Goal: Transaction & Acquisition: Subscribe to service/newsletter

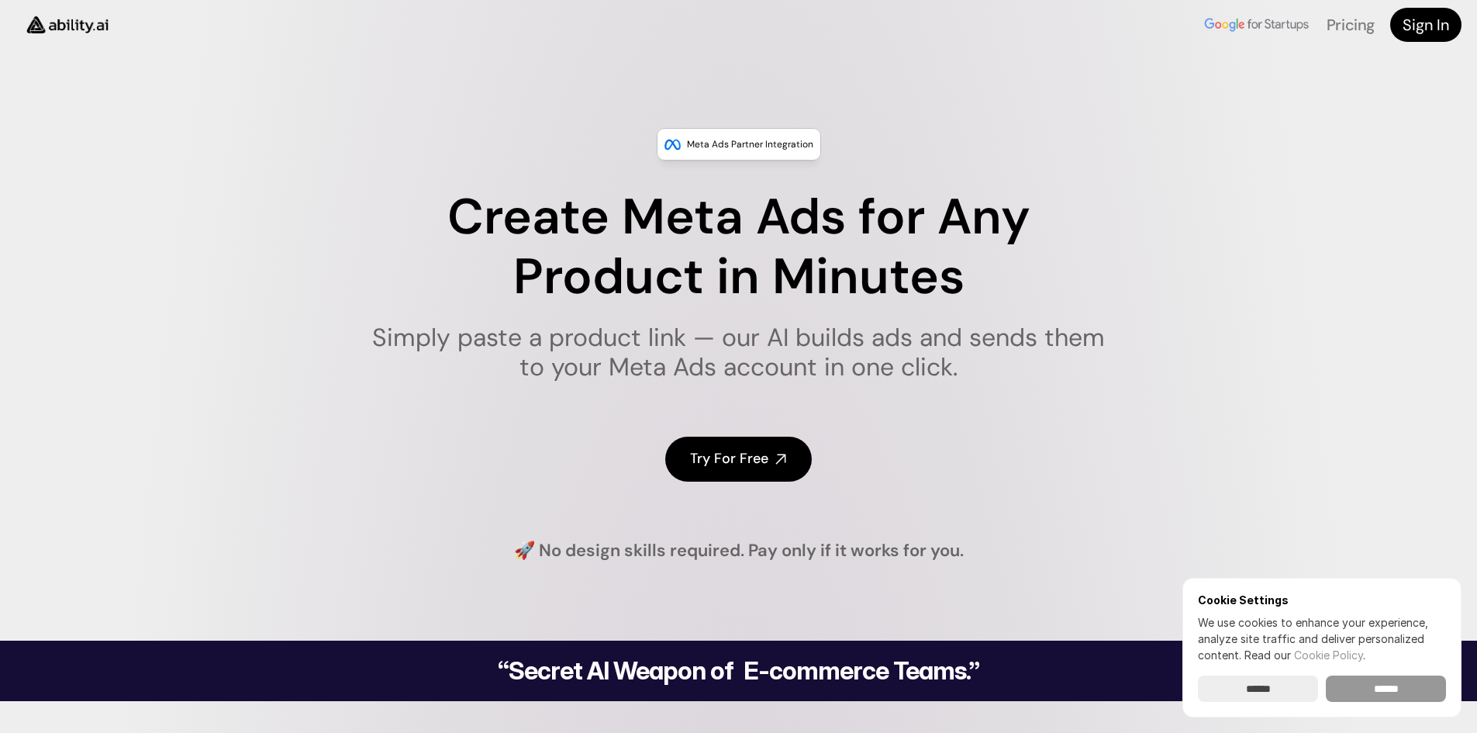
click at [1412, 683] on input "******" at bounding box center [1386, 689] width 120 height 26
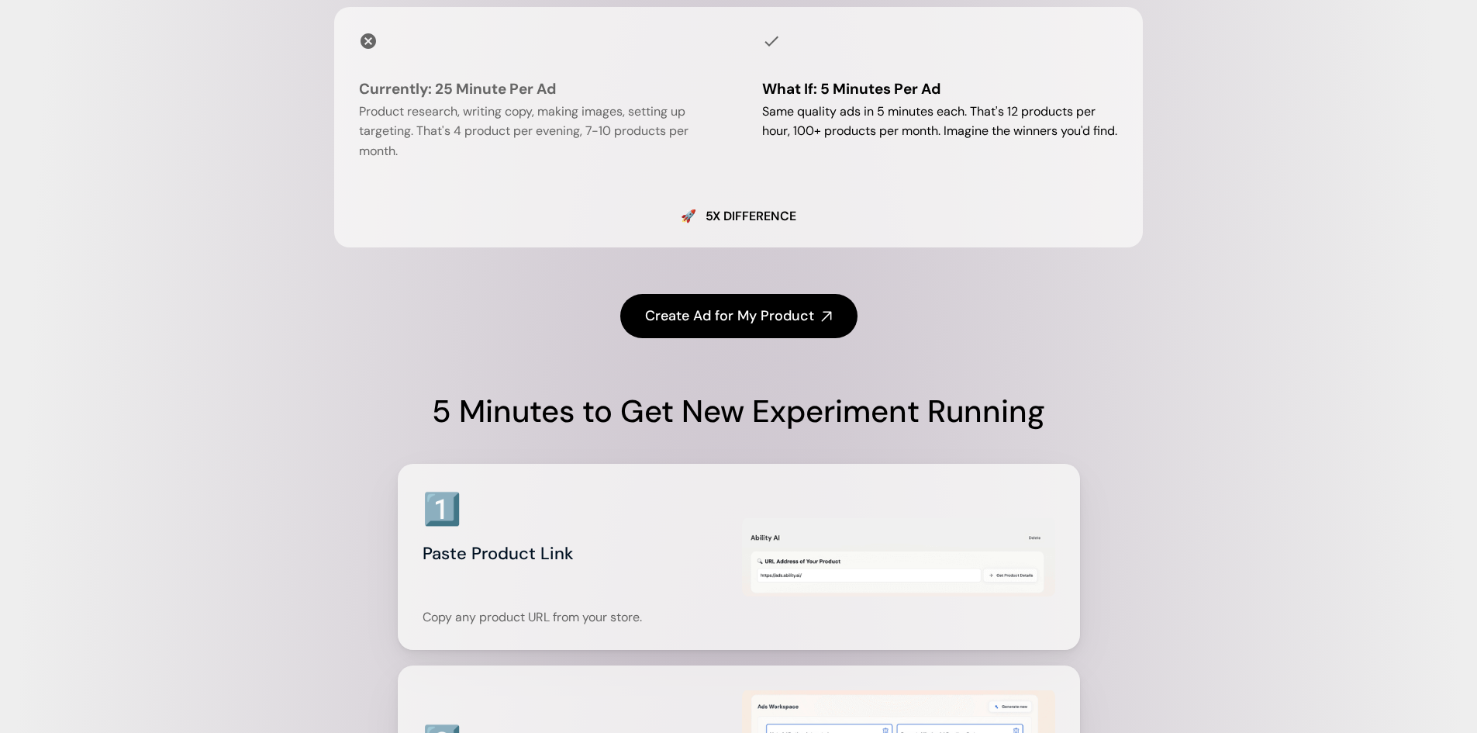
scroll to position [1551, 0]
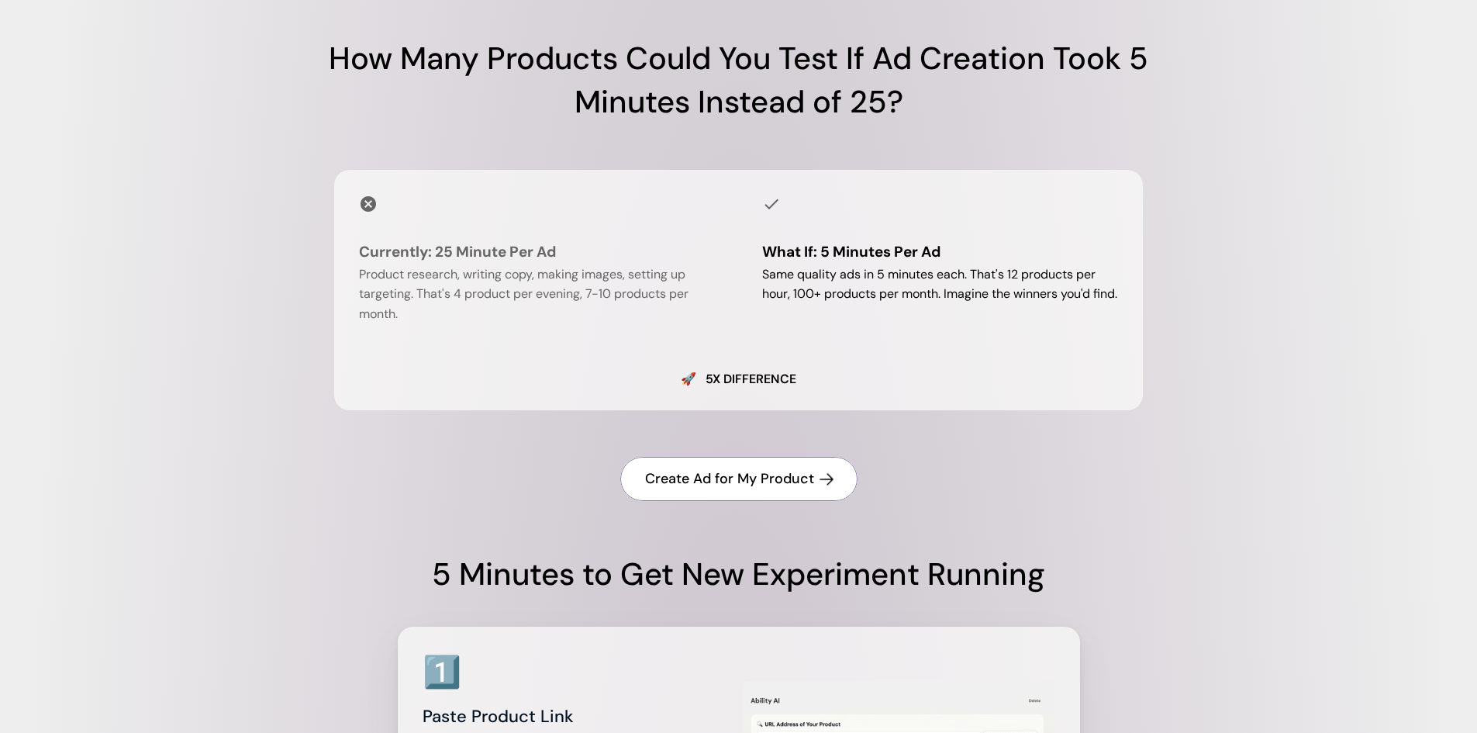
click at [713, 486] on h4 "Create Ad for My Product" at bounding box center [729, 478] width 169 height 19
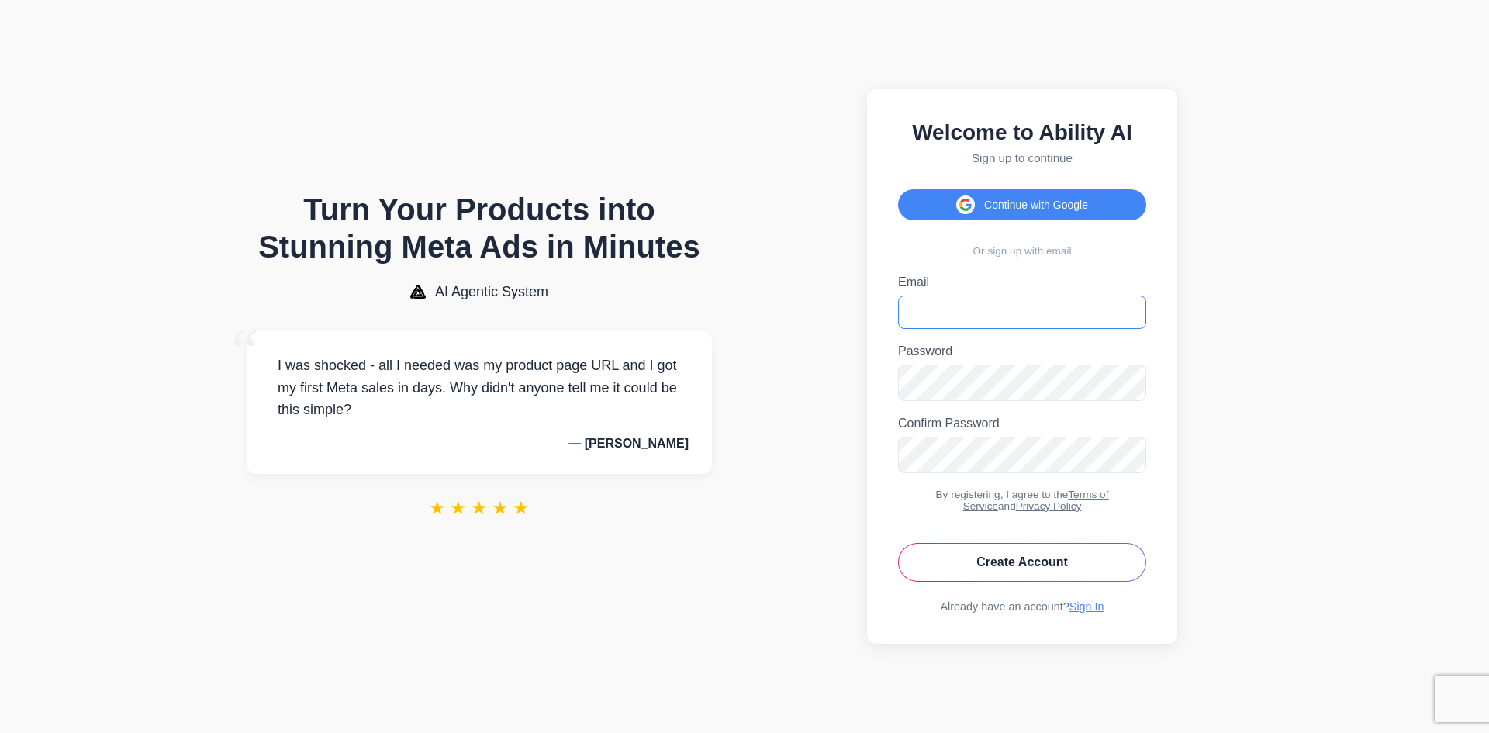
click at [974, 309] on input "Email" at bounding box center [1022, 311] width 248 height 33
type input "**********"
click at [1036, 566] on button "Create Account" at bounding box center [1022, 562] width 248 height 39
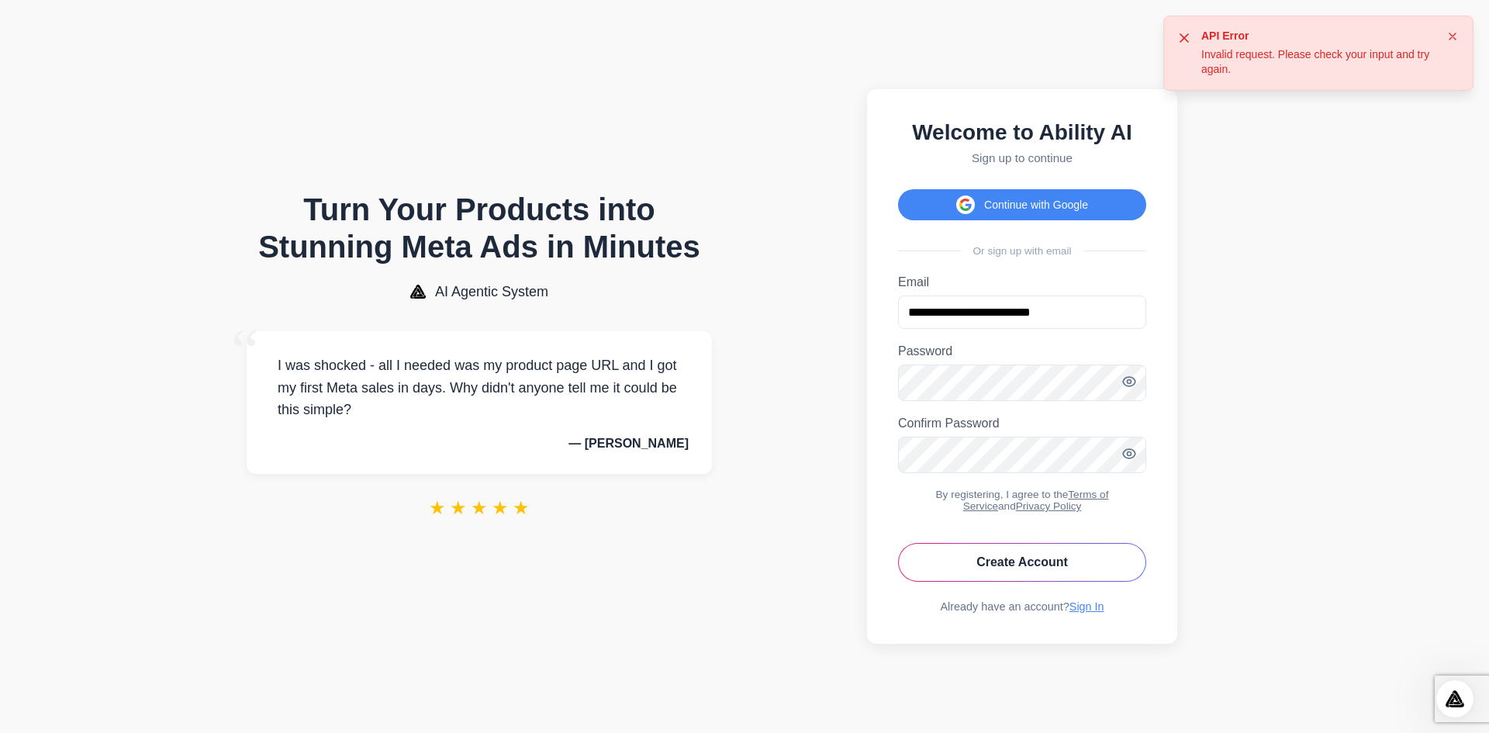
click at [1317, 474] on body "Turn Your Products into Stunning Meta Ads in Minutes AI Agentic System “ I was …" at bounding box center [744, 366] width 1489 height 733
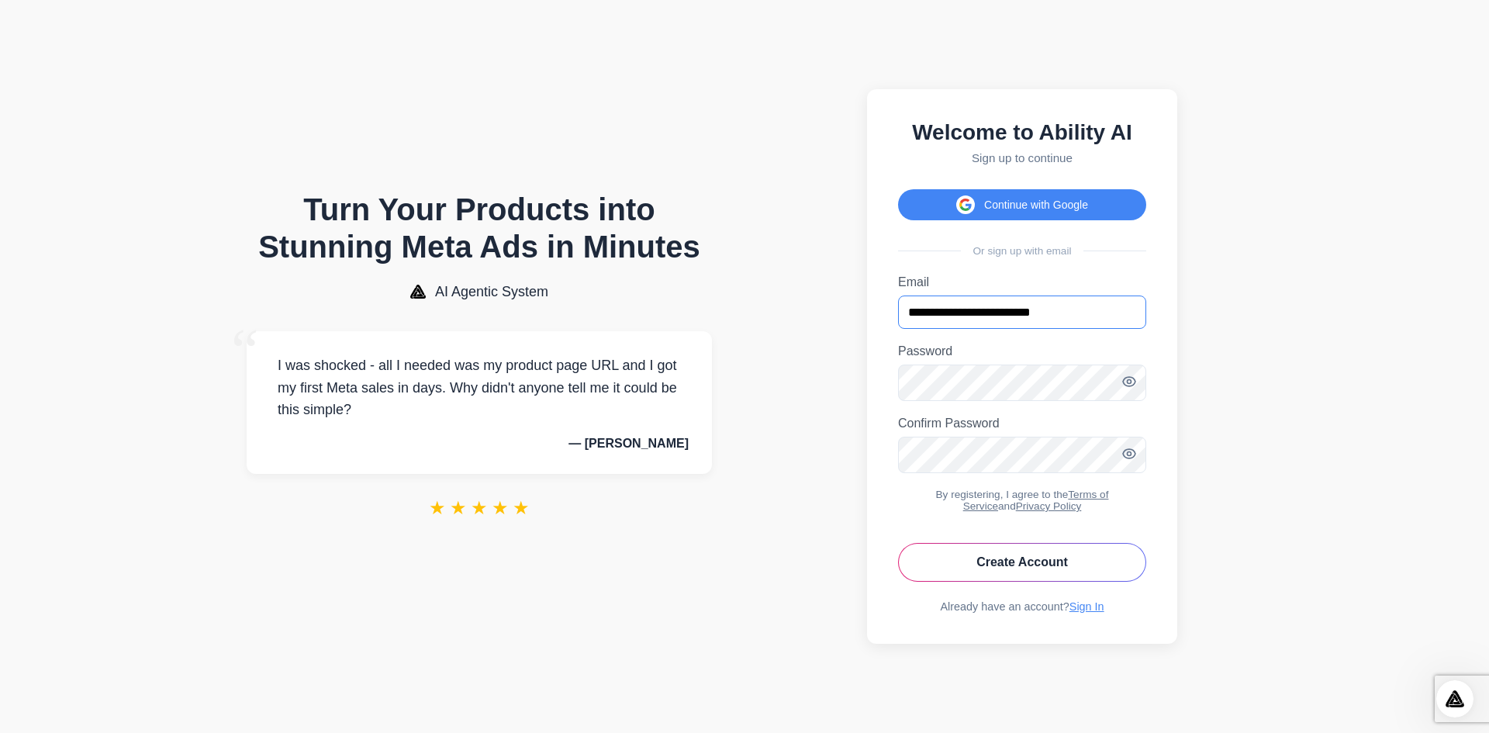
drag, startPoint x: 1073, startPoint y: 312, endPoint x: 887, endPoint y: 314, distance: 186.2
click at [887, 314] on div "**********" at bounding box center [1022, 366] width 310 height 555
click at [804, 396] on section "Welcome to Ability AI Sign up to continue Continue with Google Or sign up with …" at bounding box center [1022, 367] width 531 height 702
click at [841, 471] on section "Welcome to Ability AI Sign up to continue Continue with Google Or sign up with …" at bounding box center [1022, 367] width 531 height 702
click at [1007, 578] on button "Create Account" at bounding box center [1022, 562] width 248 height 39
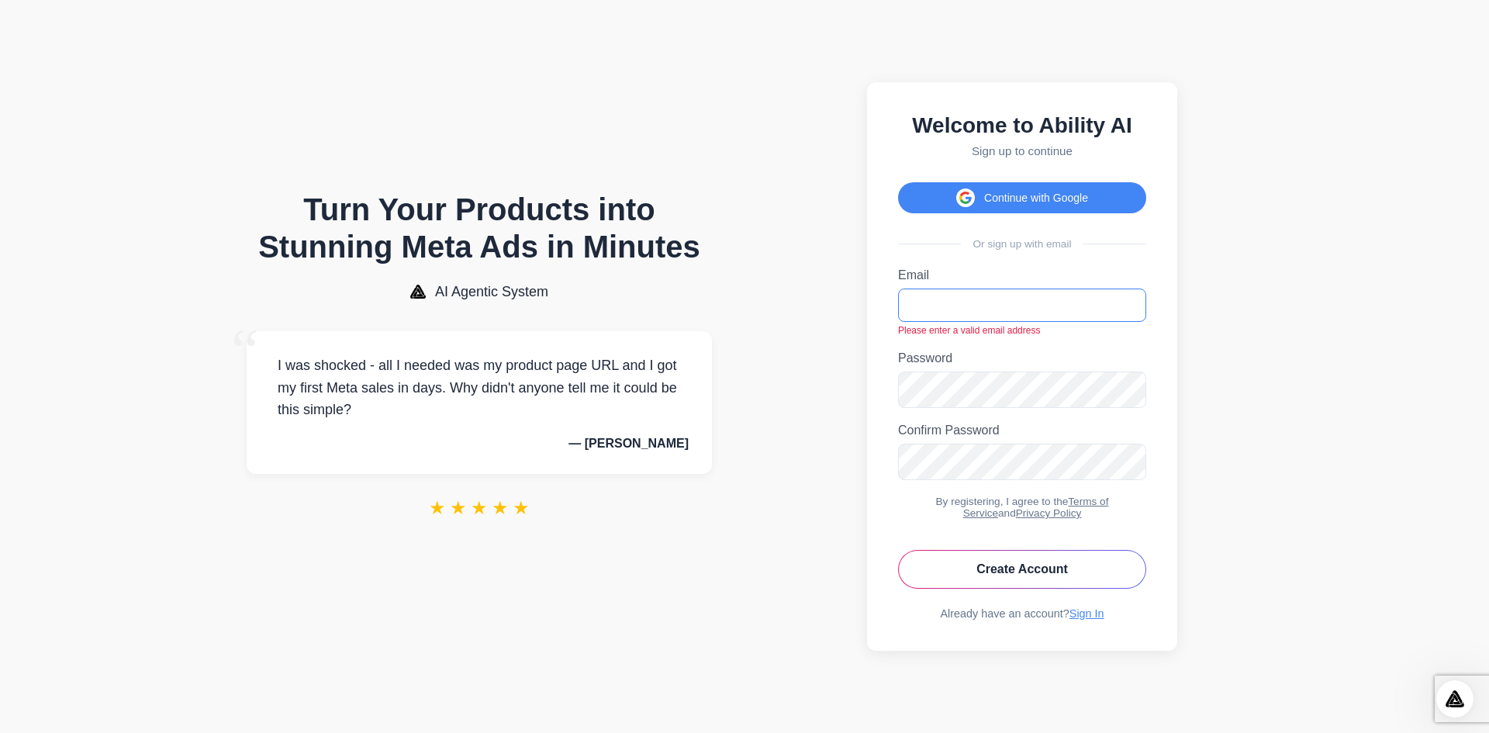
click at [952, 306] on input "Email" at bounding box center [1022, 305] width 248 height 33
type input "**********"
click at [1020, 576] on button "Create Account" at bounding box center [1022, 569] width 248 height 39
click at [1125, 458] on icon "Toggle password visibility" at bounding box center [1130, 461] width 16 height 16
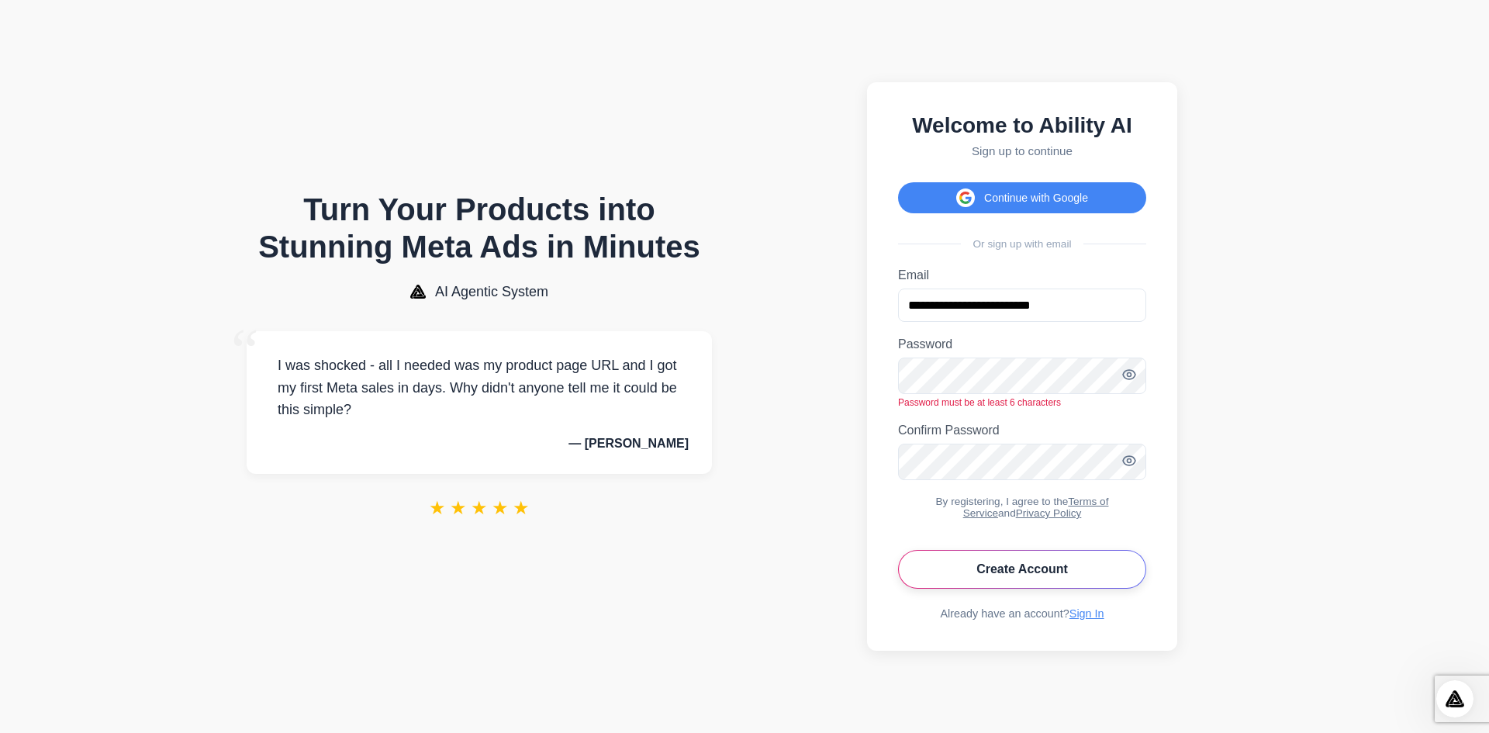
click at [1014, 582] on button "Create Account" at bounding box center [1022, 569] width 248 height 39
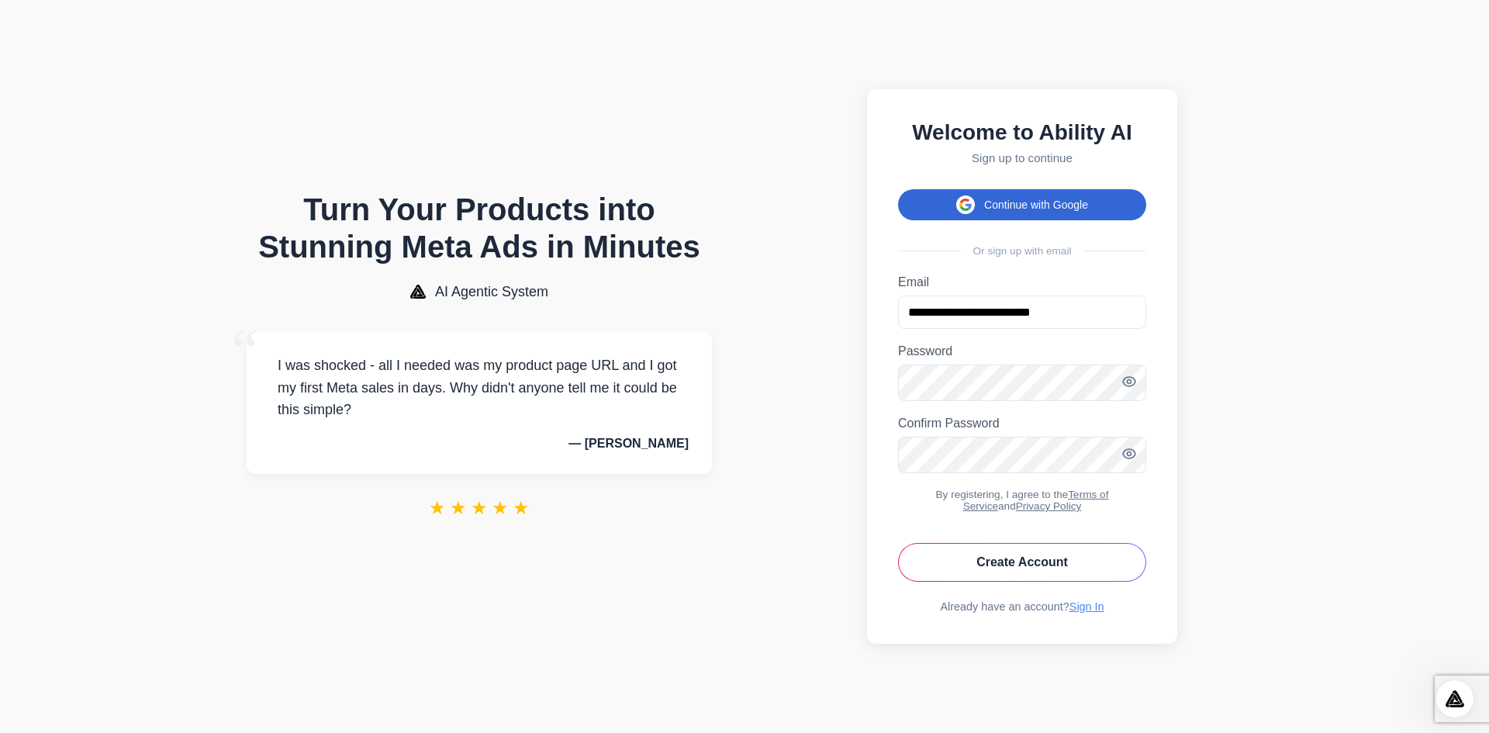
click at [1057, 189] on button "Continue with Google" at bounding box center [1022, 204] width 248 height 31
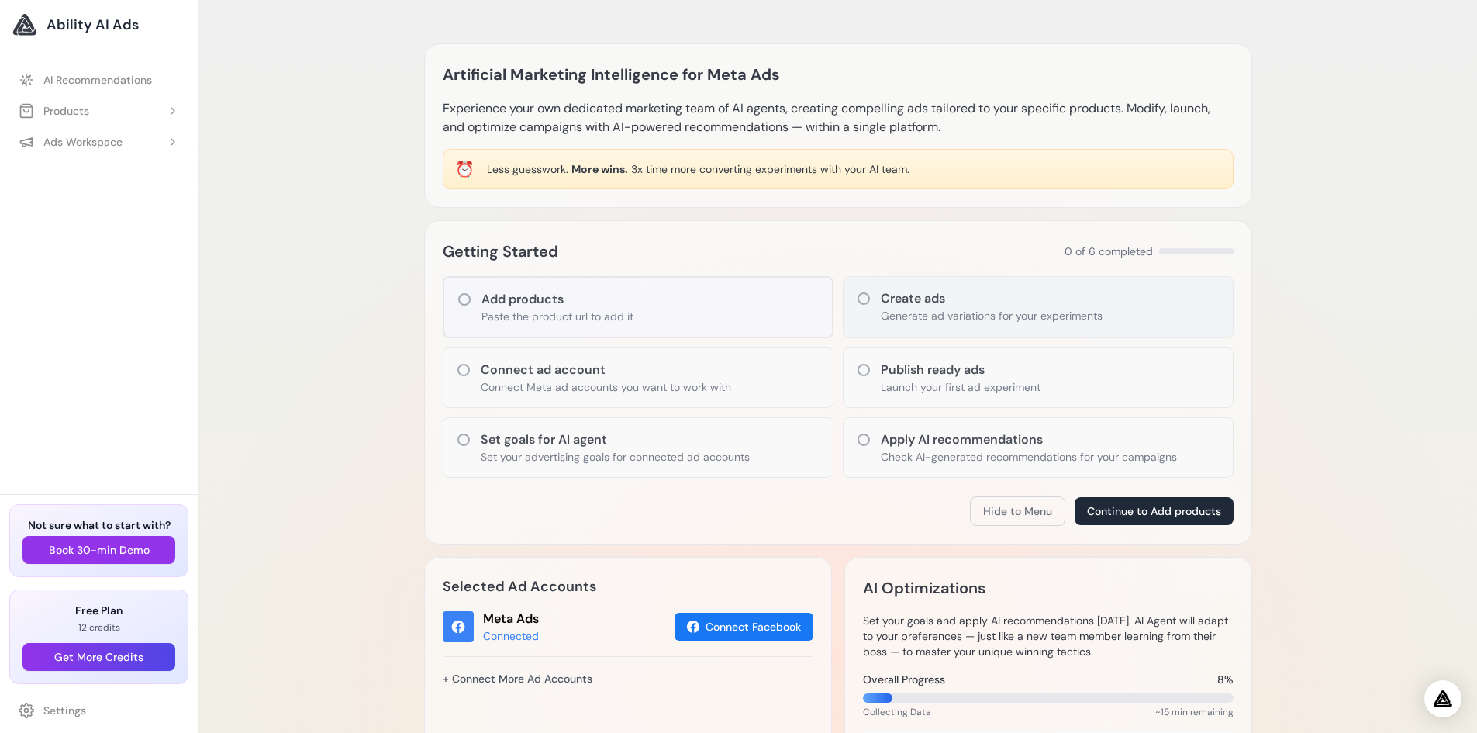
click at [963, 313] on p "Generate ad variations for your experiments" at bounding box center [992, 316] width 222 height 16
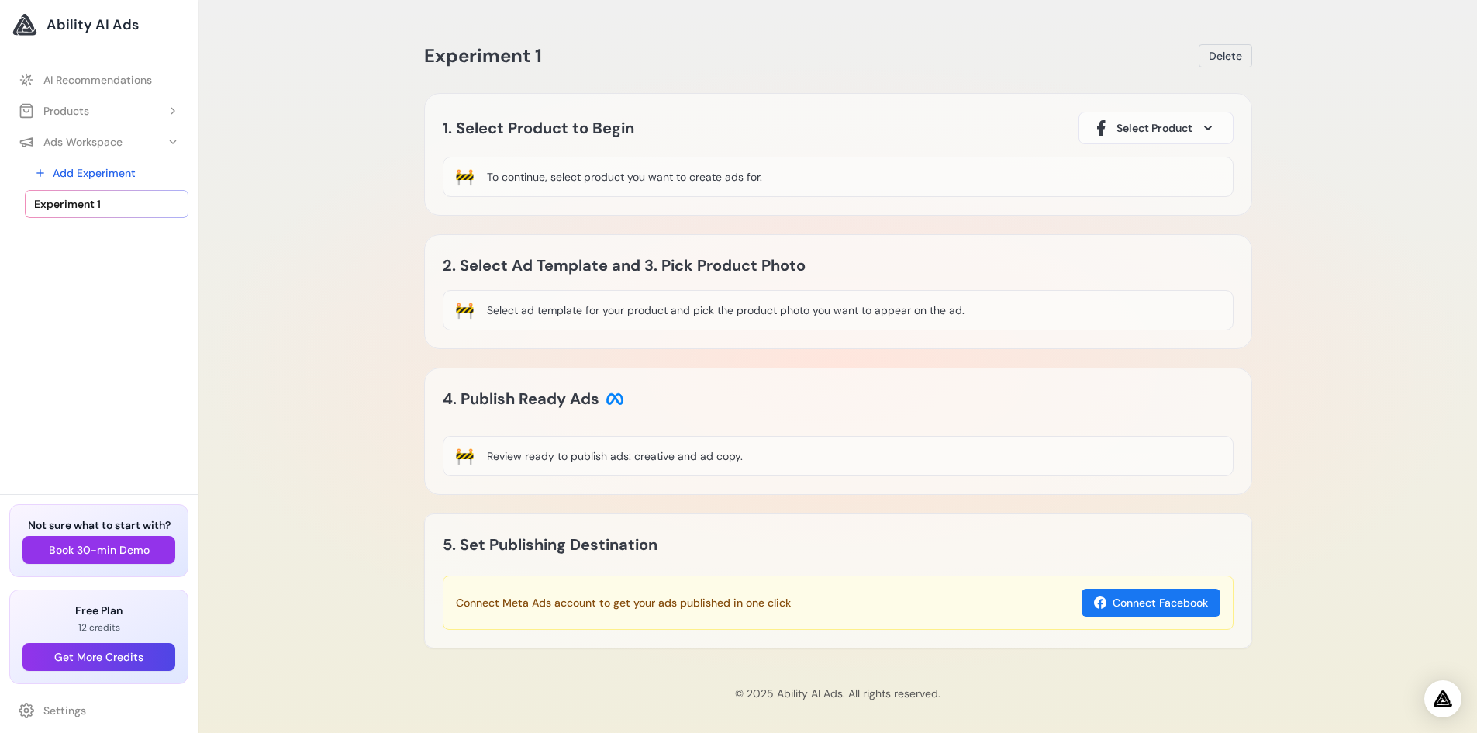
click at [698, 178] on div "To continue, select product you want to create ads for." at bounding box center [624, 177] width 275 height 16
click at [461, 178] on div "🚧" at bounding box center [464, 177] width 19 height 22
click at [1204, 125] on span at bounding box center [1208, 128] width 19 height 19
click at [653, 78] on div "Experiment 1 Delete Loading Experiment Processing experiment data... 1. Select …" at bounding box center [838, 343] width 853 height 648
click at [111, 109] on button "Products" at bounding box center [98, 111] width 179 height 28
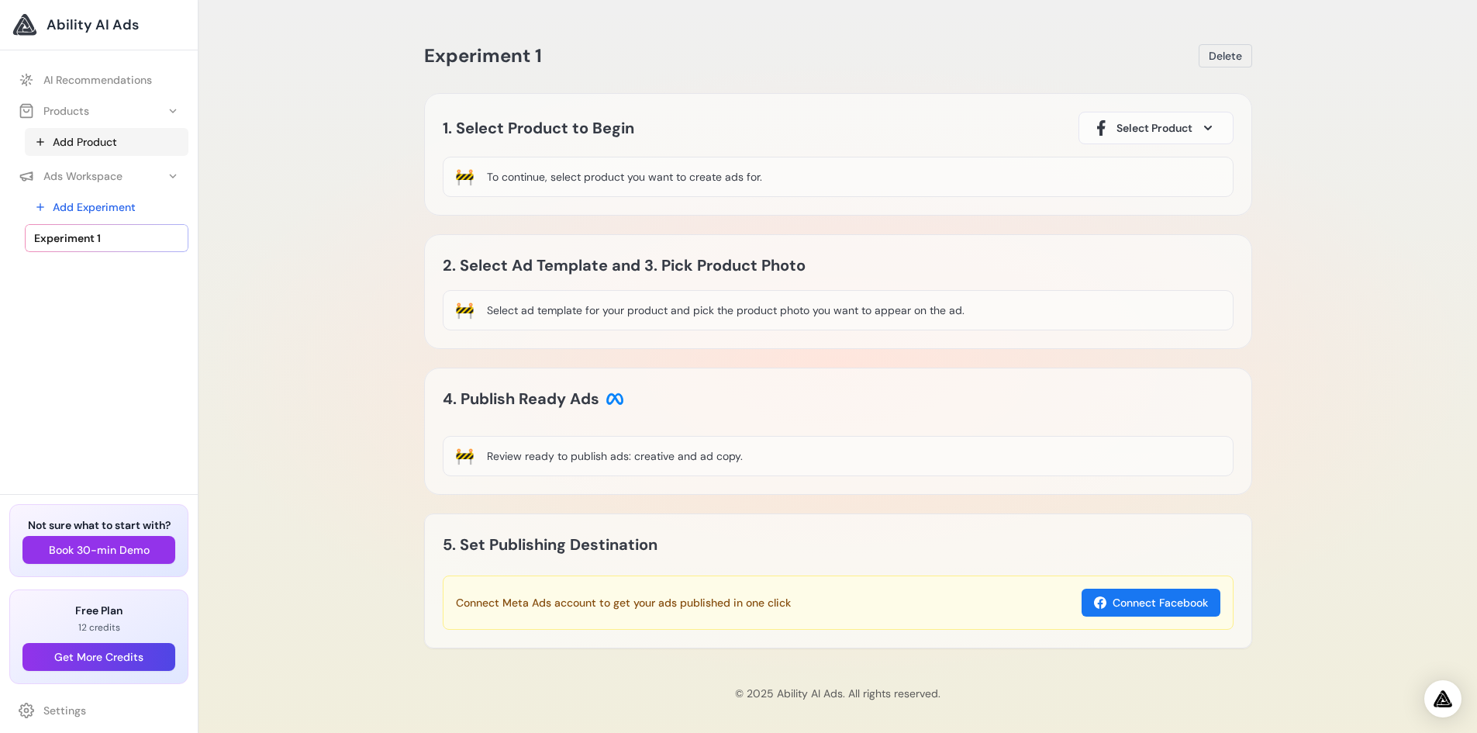
click at [64, 140] on link "Add Product" at bounding box center [107, 142] width 164 height 28
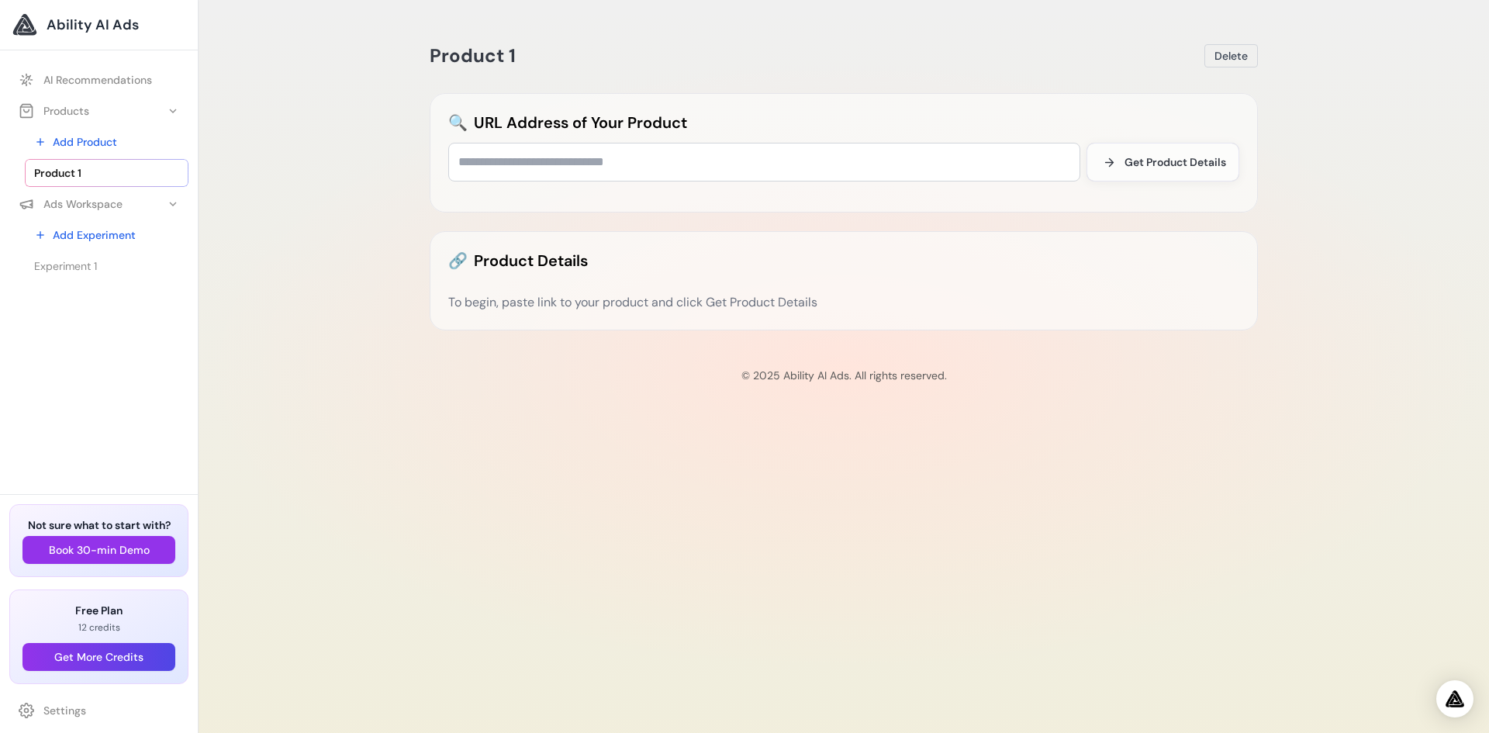
click at [636, 294] on div "To begin, paste link to your product and click Get Product Details" at bounding box center [843, 302] width 791 height 19
